Goal: Find specific page/section: Find specific page/section

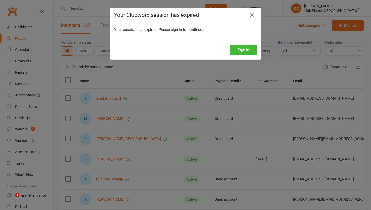
select select "100"
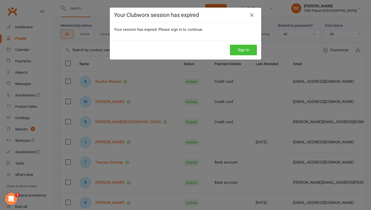
click at [239, 54] on button "Sign In" at bounding box center [243, 50] width 27 height 11
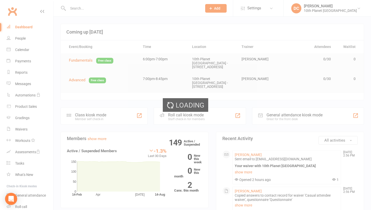
select select "100"
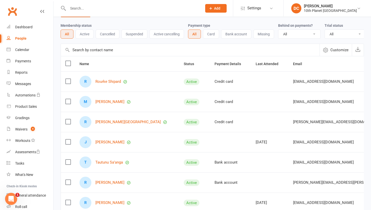
scroll to position [17, 0]
